Goal: Register for event/course

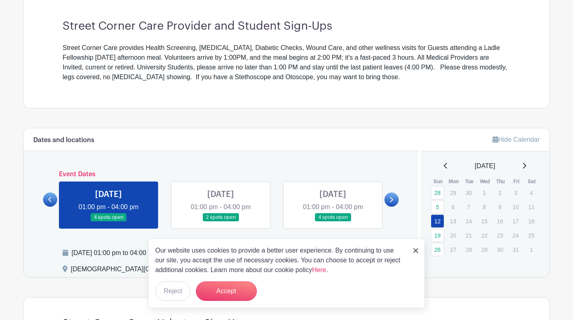
scroll to position [234, 0]
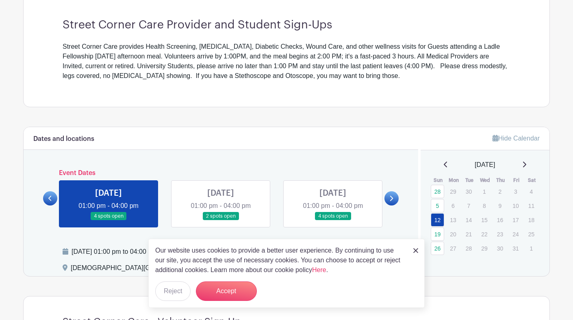
click at [395, 196] on link at bounding box center [392, 198] width 14 height 14
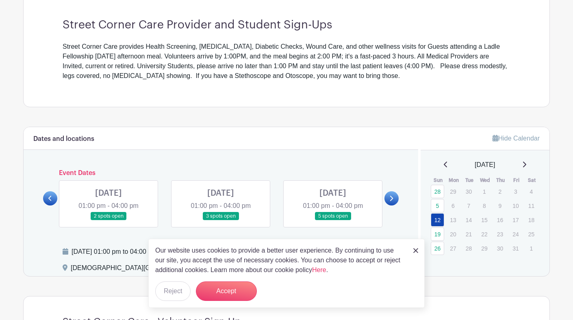
click at [396, 196] on link at bounding box center [392, 198] width 14 height 14
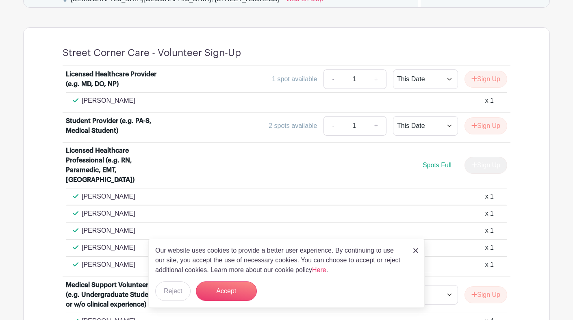
scroll to position [507, 0]
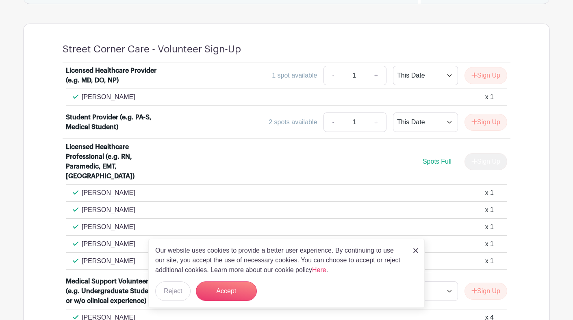
click at [60, 194] on div "Licensed Healthcare Provider (e.g. MD, DO, NP) 1 spot available - 1 + This Date…" at bounding box center [286, 213] width 487 height 301
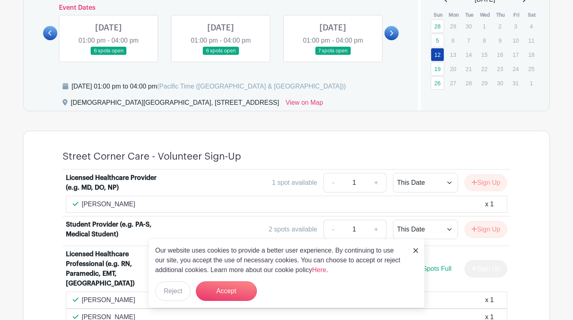
scroll to position [400, 0]
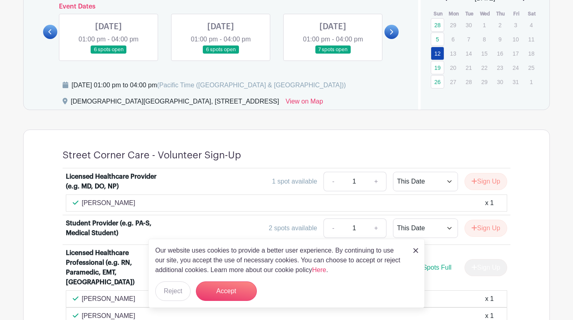
drag, startPoint x: 183, startPoint y: 100, endPoint x: 223, endPoint y: 100, distance: 40.3
click at [223, 100] on div "[DEMOGRAPHIC_DATA][GEOGRAPHIC_DATA], [STREET_ADDRESS]" at bounding box center [175, 103] width 209 height 13
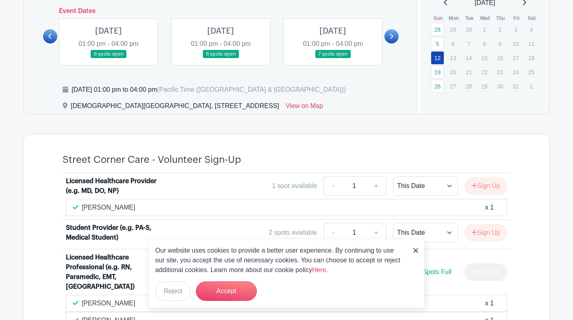
scroll to position [392, 0]
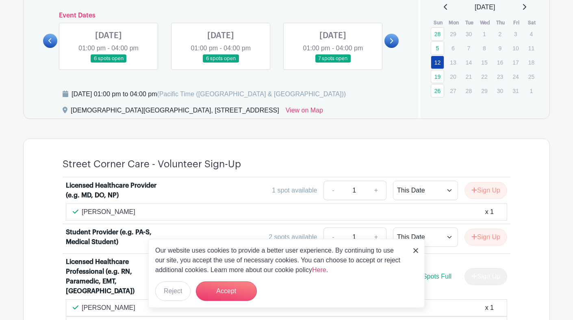
click at [51, 40] on icon at bounding box center [50, 41] width 4 height 6
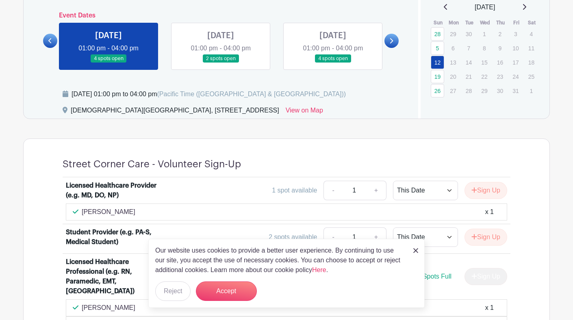
click at [51, 40] on icon at bounding box center [50, 41] width 4 height 6
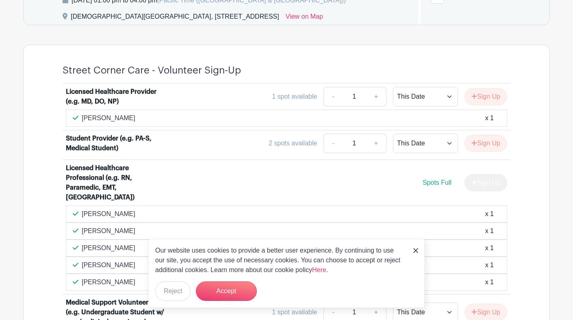
scroll to position [497, 0]
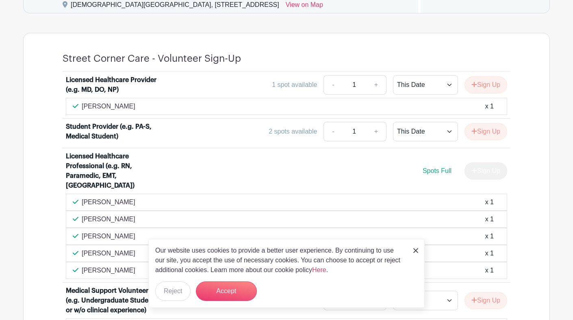
drag, startPoint x: 132, startPoint y: 209, endPoint x: 81, endPoint y: 209, distance: 50.8
click at [81, 215] on div "[PERSON_NAME] x 1" at bounding box center [287, 220] width 428 height 10
copy p "[PERSON_NAME]"
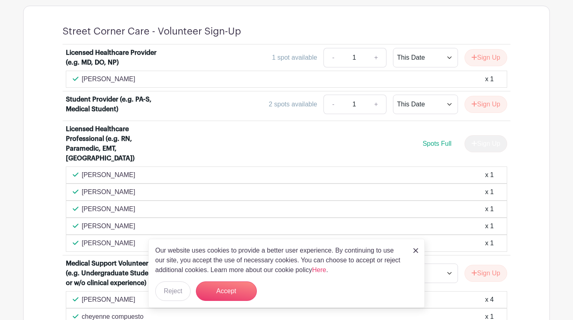
scroll to position [527, 0]
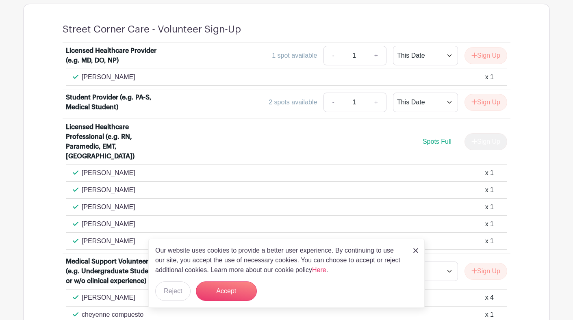
click at [106, 168] on p "[PERSON_NAME]" at bounding box center [109, 173] width 54 height 10
copy div "[PERSON_NAME]"
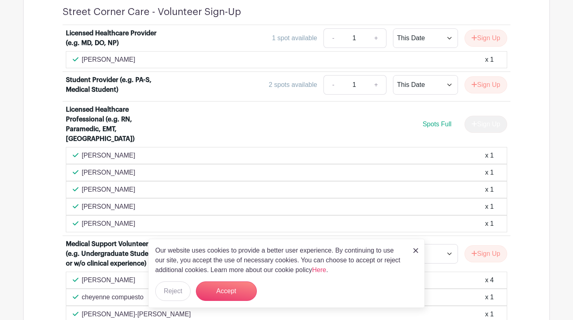
click at [96, 185] on p "[PERSON_NAME]" at bounding box center [109, 190] width 54 height 10
copy div "[PERSON_NAME]"
drag, startPoint x: 85, startPoint y: 196, endPoint x: 165, endPoint y: 196, distance: 80.1
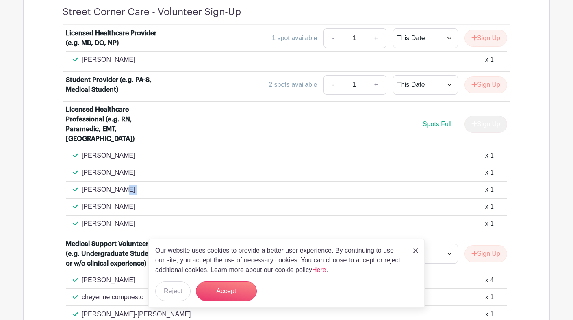
click at [165, 202] on div "[PERSON_NAME] x 1" at bounding box center [287, 207] width 428 height 10
click at [150, 202] on div "[PERSON_NAME] x 1" at bounding box center [287, 207] width 428 height 10
drag, startPoint x: 134, startPoint y: 197, endPoint x: 83, endPoint y: 199, distance: 51.3
click at [83, 202] on p "[PERSON_NAME]" at bounding box center [109, 207] width 54 height 10
copy p "[PERSON_NAME]"
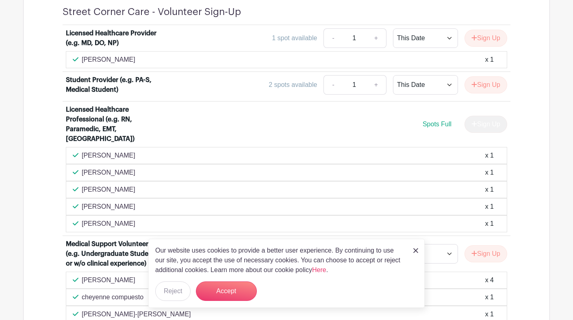
drag, startPoint x: 81, startPoint y: 217, endPoint x: 133, endPoint y: 217, distance: 51.2
click at [133, 219] on div "[PERSON_NAME] x 1" at bounding box center [287, 224] width 428 height 10
copy p "[PERSON_NAME]"
click at [119, 202] on p "[PERSON_NAME]" at bounding box center [109, 207] width 54 height 10
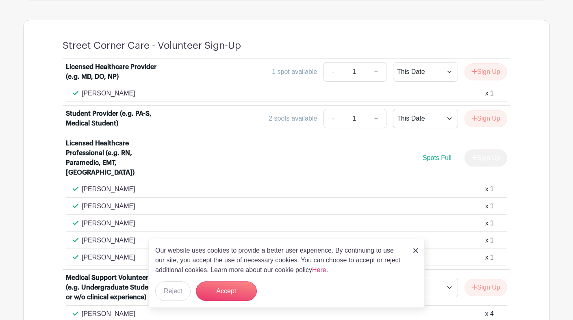
scroll to position [503, 0]
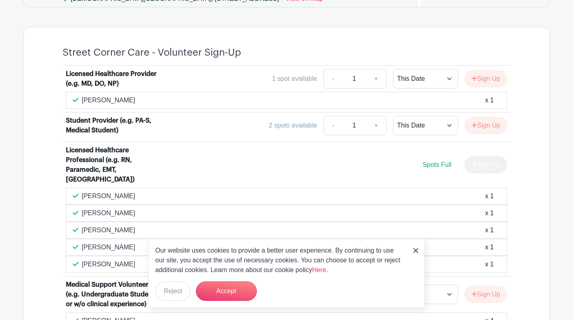
drag, startPoint x: 119, startPoint y: 103, endPoint x: 83, endPoint y: 103, distance: 36.6
click at [83, 103] on div "[PERSON_NAME] x 1" at bounding box center [287, 101] width 428 height 10
copy p "[PERSON_NAME]"
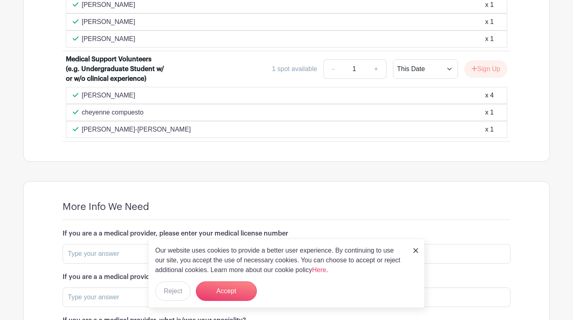
scroll to position [450, 0]
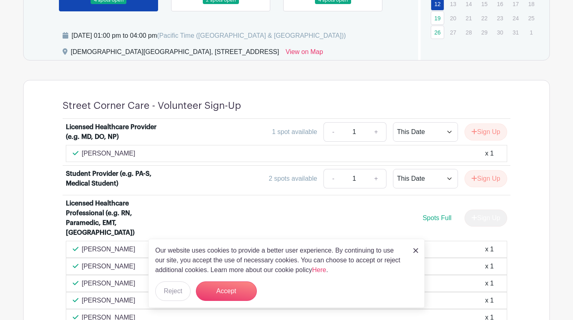
click at [209, 123] on div "1 spot available - 1 + This Date Select Dates Select Dates Sign Up" at bounding box center [341, 132] width 331 height 20
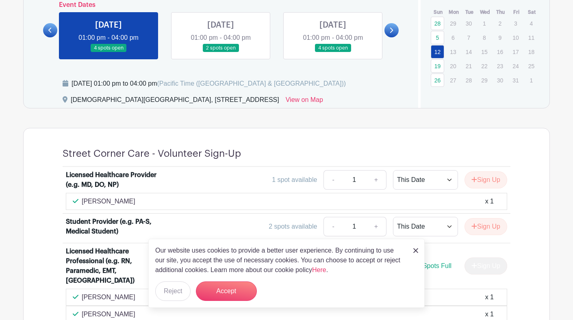
scroll to position [386, 0]
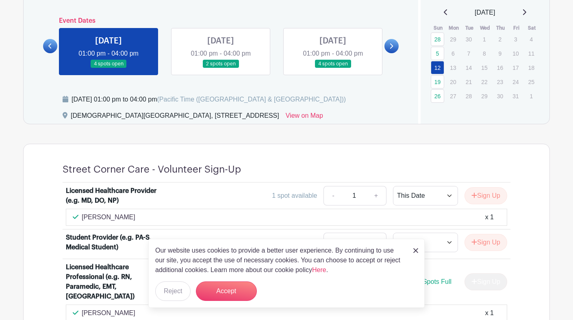
click at [221, 68] on link at bounding box center [221, 68] width 0 height 0
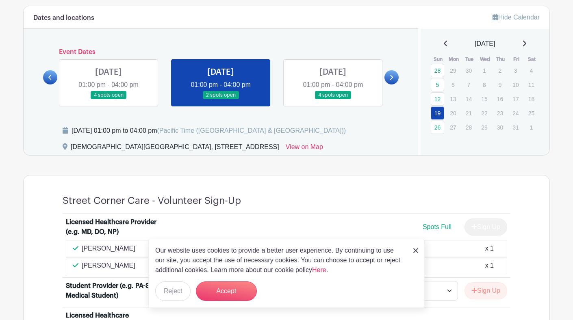
scroll to position [350, 0]
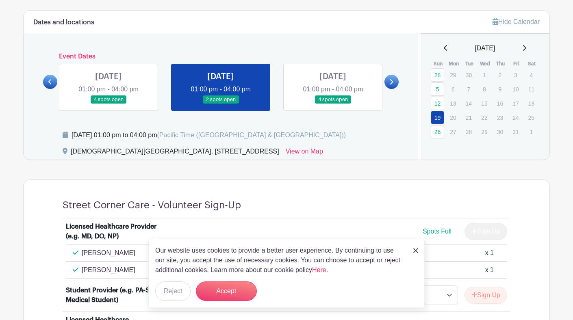
click at [333, 104] on link at bounding box center [333, 104] width 0 height 0
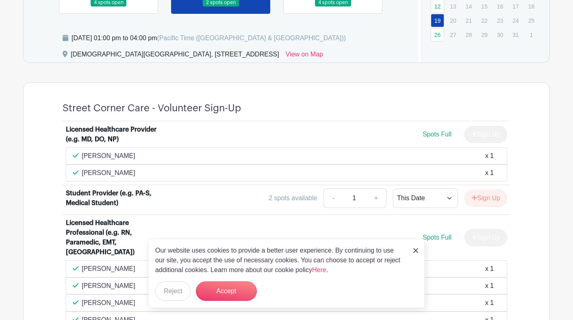
scroll to position [448, 0]
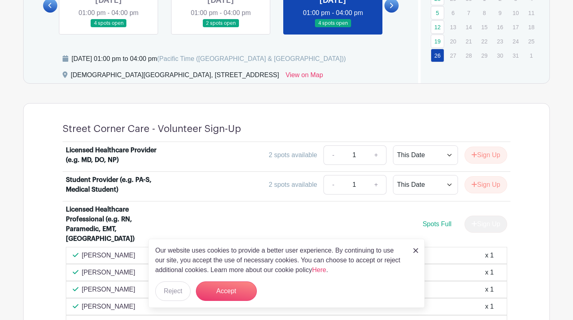
scroll to position [390, 0]
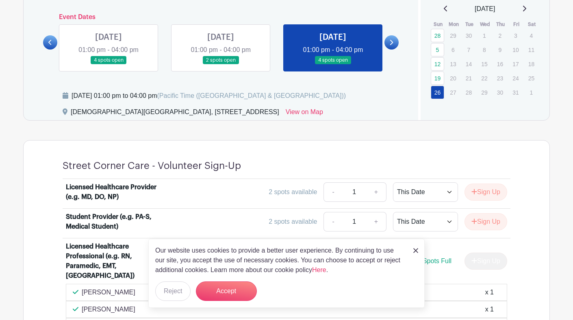
click at [392, 44] on icon at bounding box center [391, 42] width 4 height 6
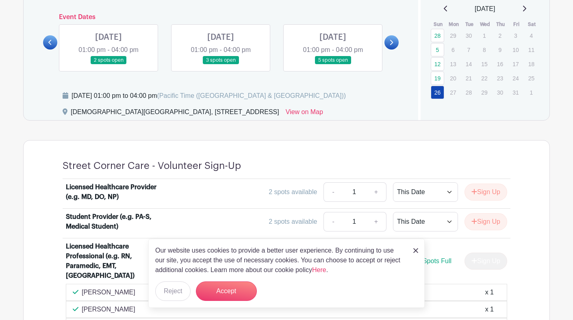
click at [109, 65] on link at bounding box center [109, 65] width 0 height 0
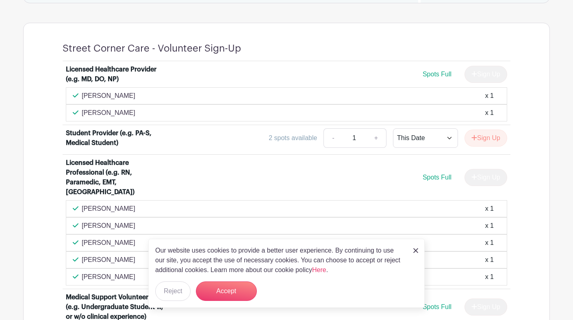
scroll to position [509, 0]
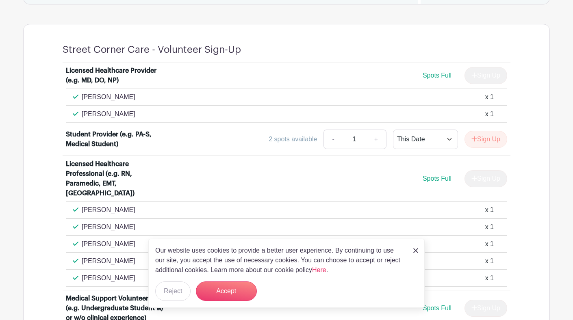
drag, startPoint x: 124, startPoint y: 202, endPoint x: 76, endPoint y: 198, distance: 47.3
click at [76, 205] on div "[PERSON_NAME] x 1" at bounding box center [287, 210] width 428 height 10
copy p "[PERSON_NAME]"
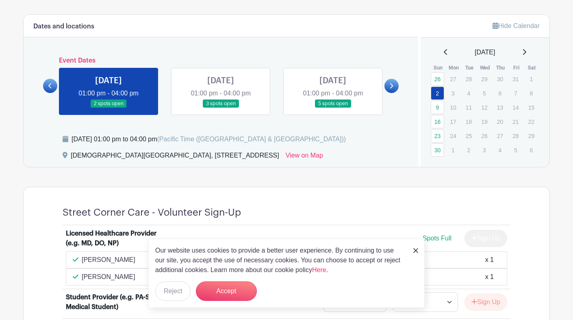
scroll to position [336, 0]
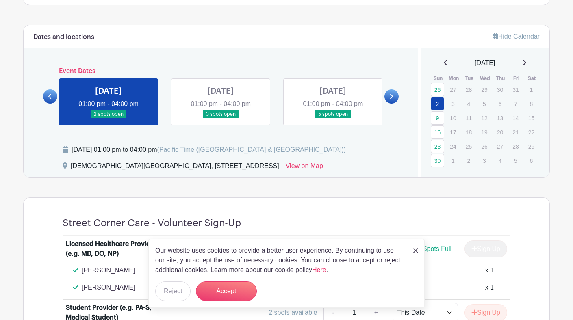
click at [221, 119] on link at bounding box center [221, 119] width 0 height 0
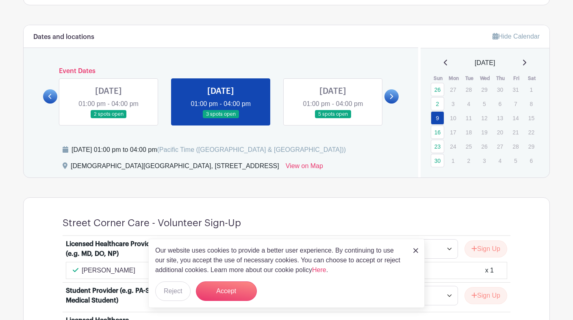
click at [221, 119] on link at bounding box center [221, 119] width 0 height 0
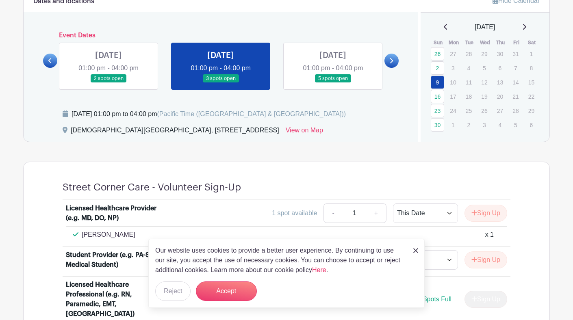
scroll to position [363, 0]
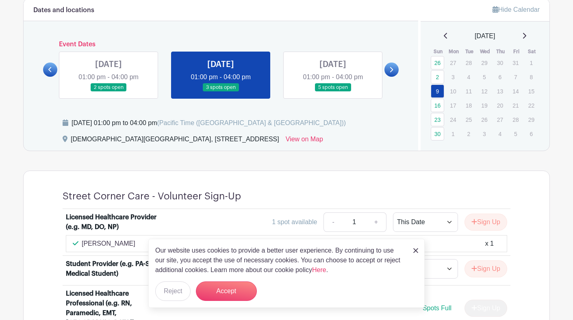
click at [333, 92] on link at bounding box center [333, 92] width 0 height 0
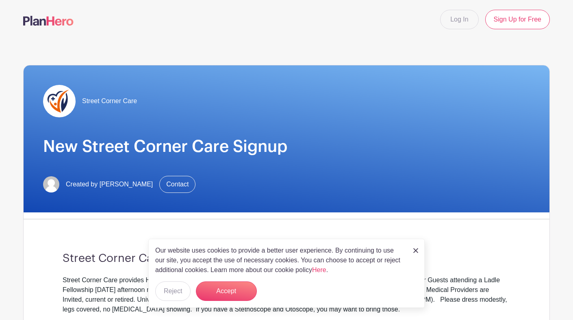
click at [91, 100] on span "Street Corner Care" at bounding box center [109, 101] width 55 height 10
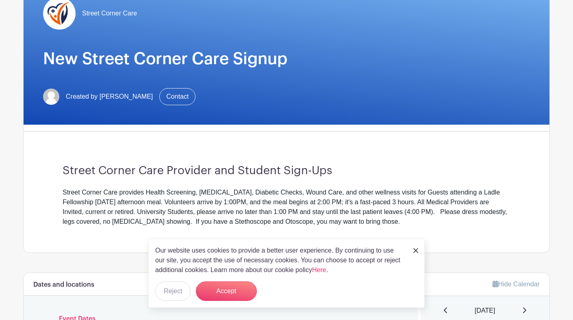
scroll to position [106, 0]
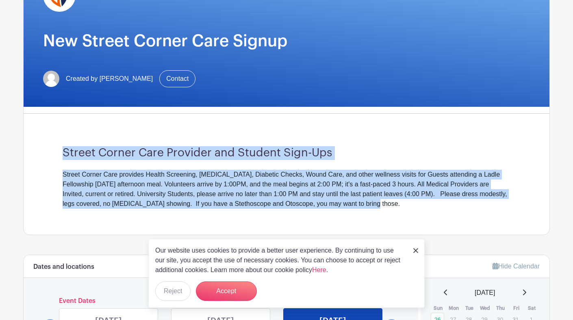
drag, startPoint x: 372, startPoint y: 203, endPoint x: 46, endPoint y: 149, distance: 329.7
click at [46, 149] on div "Street Corner Care Provider and Student Sign-Ups Street Corner Care provides He…" at bounding box center [286, 177] width 487 height 115
copy div "Street Corner Care Provider and Student Sign-Ups Street Corner Care provides He…"
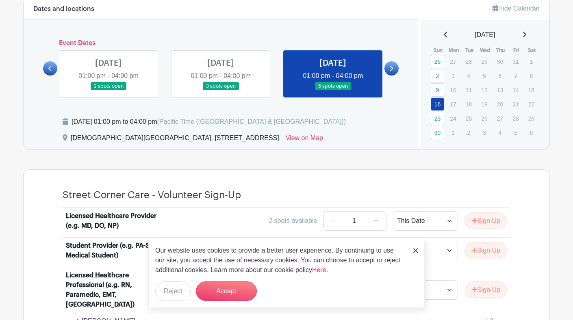
scroll to position [361, 0]
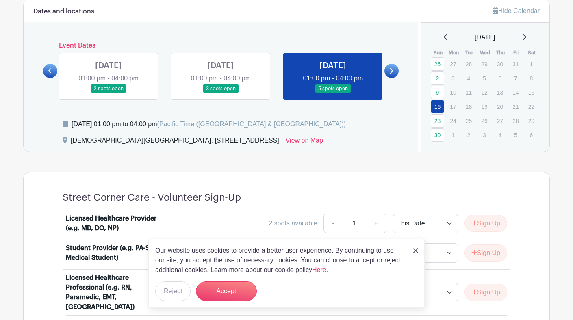
click at [391, 73] on icon at bounding box center [391, 70] width 3 height 5
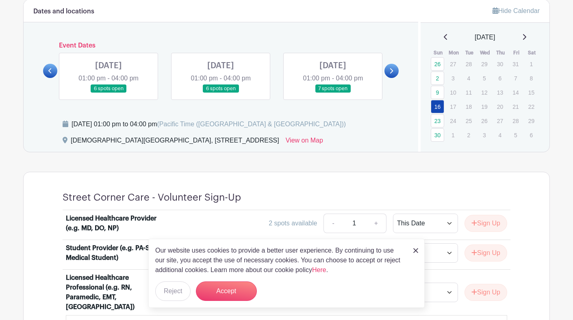
click at [109, 93] on link at bounding box center [109, 93] width 0 height 0
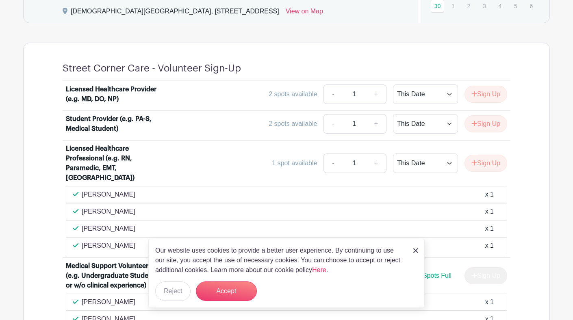
scroll to position [497, 0]
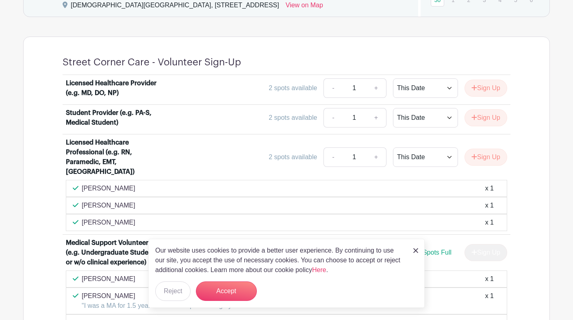
drag, startPoint x: 122, startPoint y: 213, endPoint x: 74, endPoint y: 213, distance: 48.8
click at [74, 218] on div "[PERSON_NAME] x 1" at bounding box center [287, 223] width 428 height 10
copy p "[PERSON_NAME]"
